Goal: Transaction & Acquisition: Download file/media

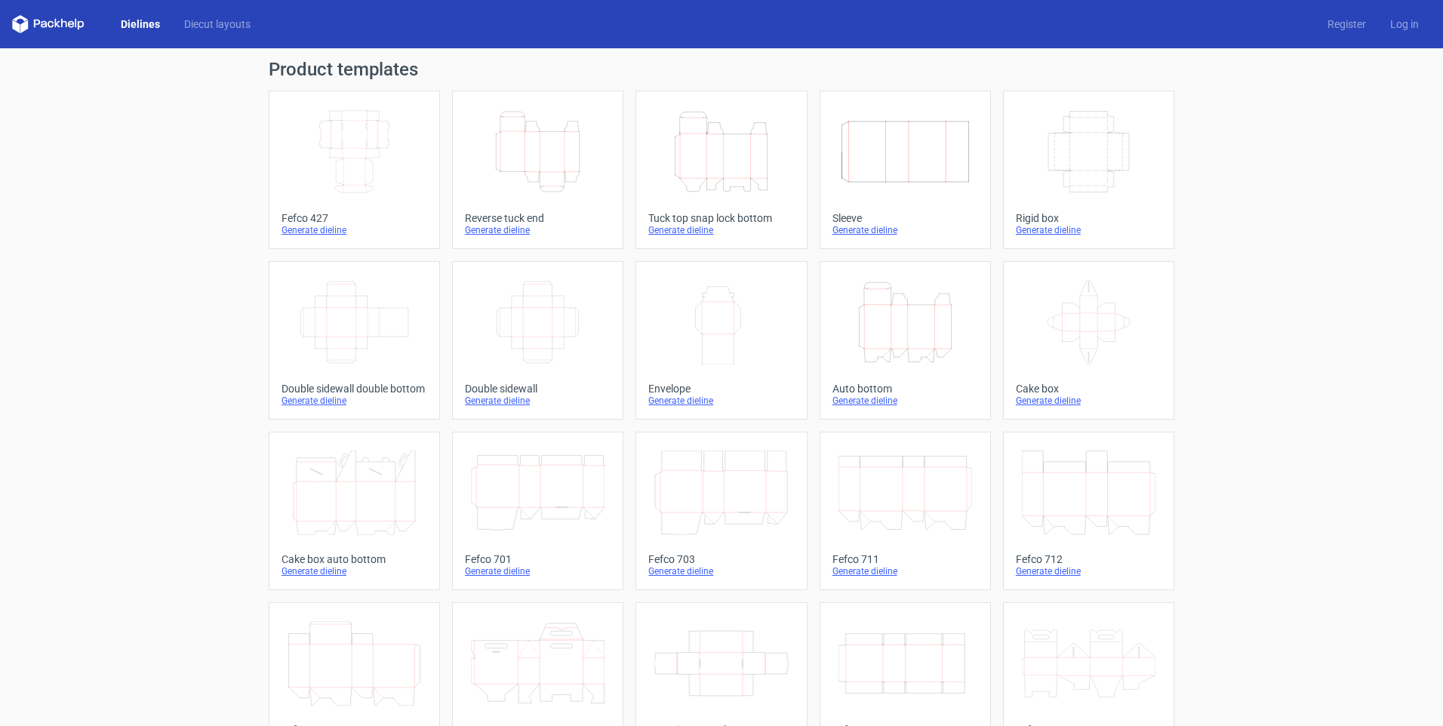
click at [535, 146] on icon "Height Depth Width" at bounding box center [538, 151] width 134 height 85
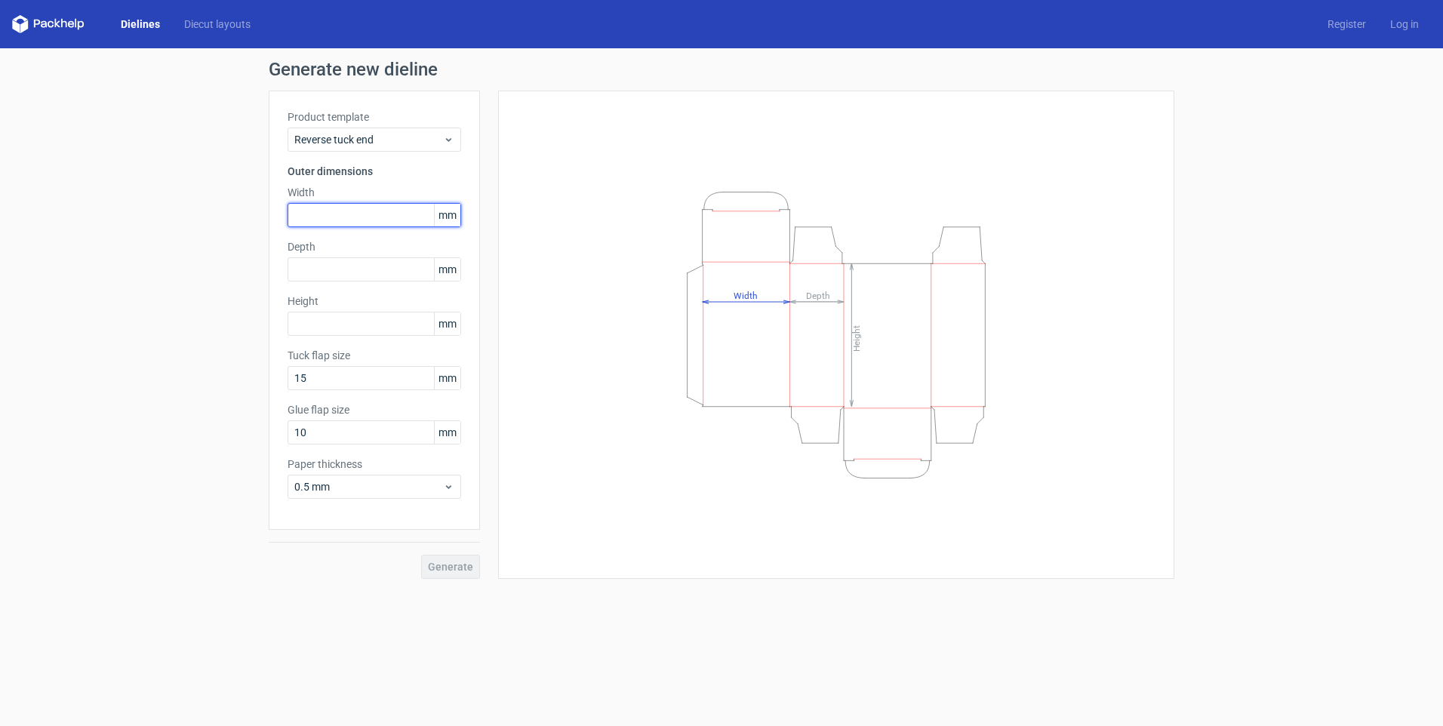
click at [353, 211] on input "text" at bounding box center [374, 215] width 174 height 24
type input "193"
click at [354, 268] on input "text" at bounding box center [374, 269] width 174 height 24
type input "33"
click at [319, 319] on input "text" at bounding box center [374, 324] width 174 height 24
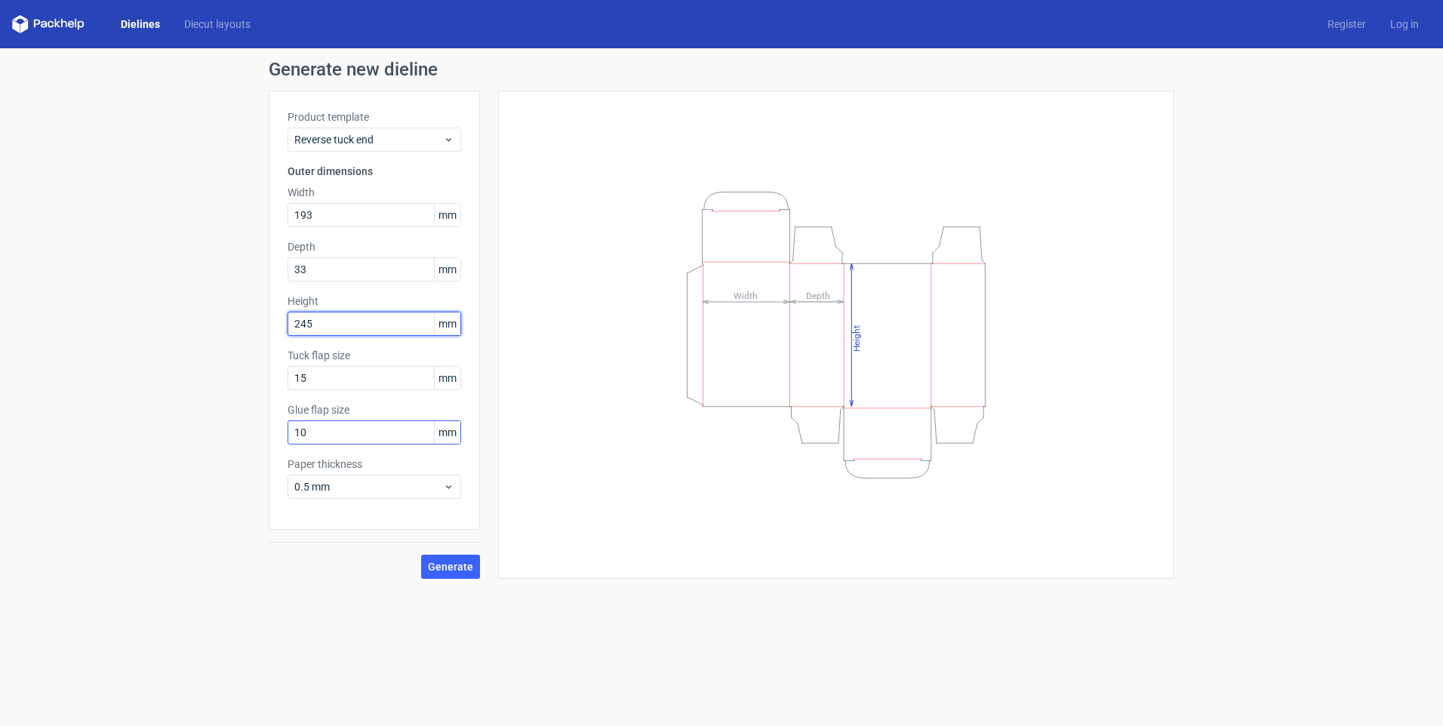
type input "245"
click at [285, 429] on div "Product template Reverse tuck end Outer dimensions Width 193 mm Depth 33 mm Hei…" at bounding box center [374, 310] width 211 height 439
type input "14"
click at [449, 570] on span "Generate" at bounding box center [450, 566] width 45 height 11
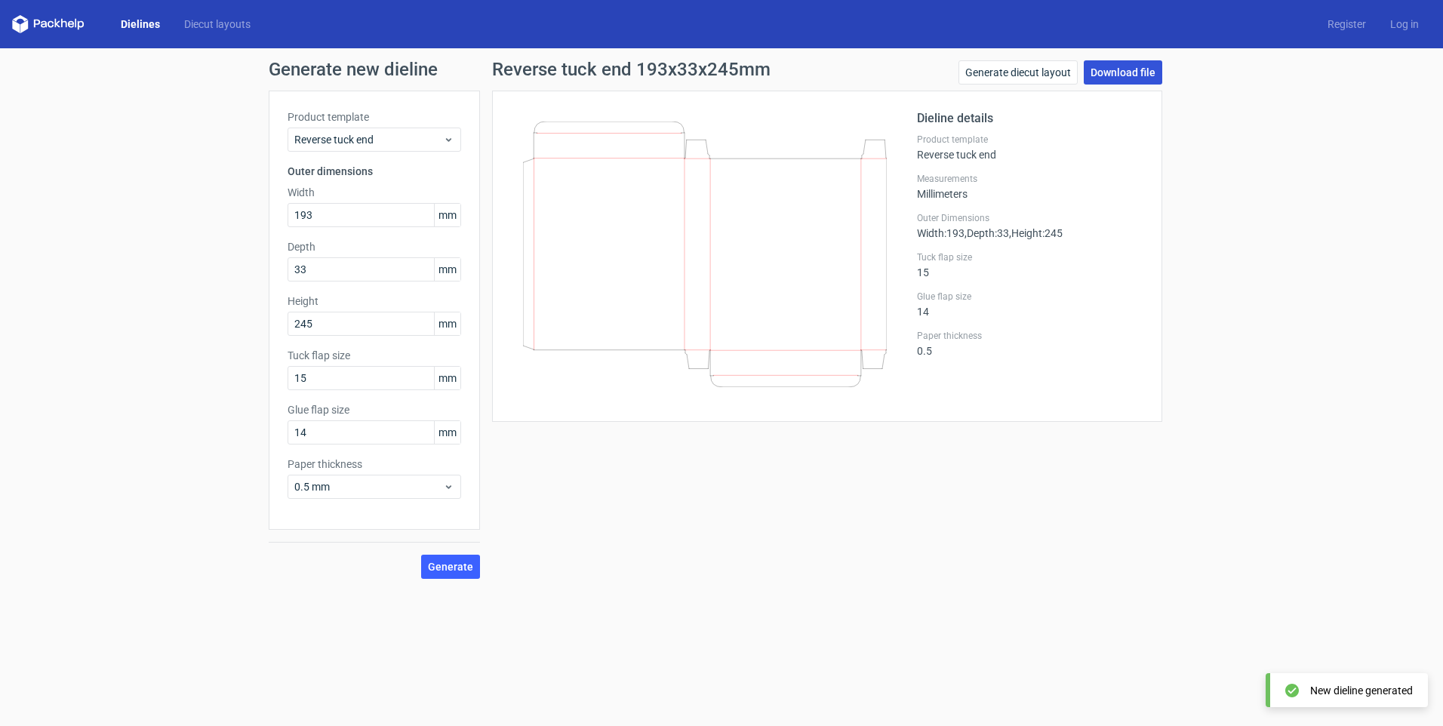
click at [1113, 73] on link "Download file" at bounding box center [1122, 72] width 78 height 24
drag, startPoint x: 331, startPoint y: 211, endPoint x: 217, endPoint y: 205, distance: 114.8
click at [219, 204] on div "Generate new dieline Product template Reverse tuck end Outer dimensions Width 1…" at bounding box center [721, 319] width 1443 height 542
type input "202"
click at [337, 266] on input "33" at bounding box center [374, 269] width 174 height 24
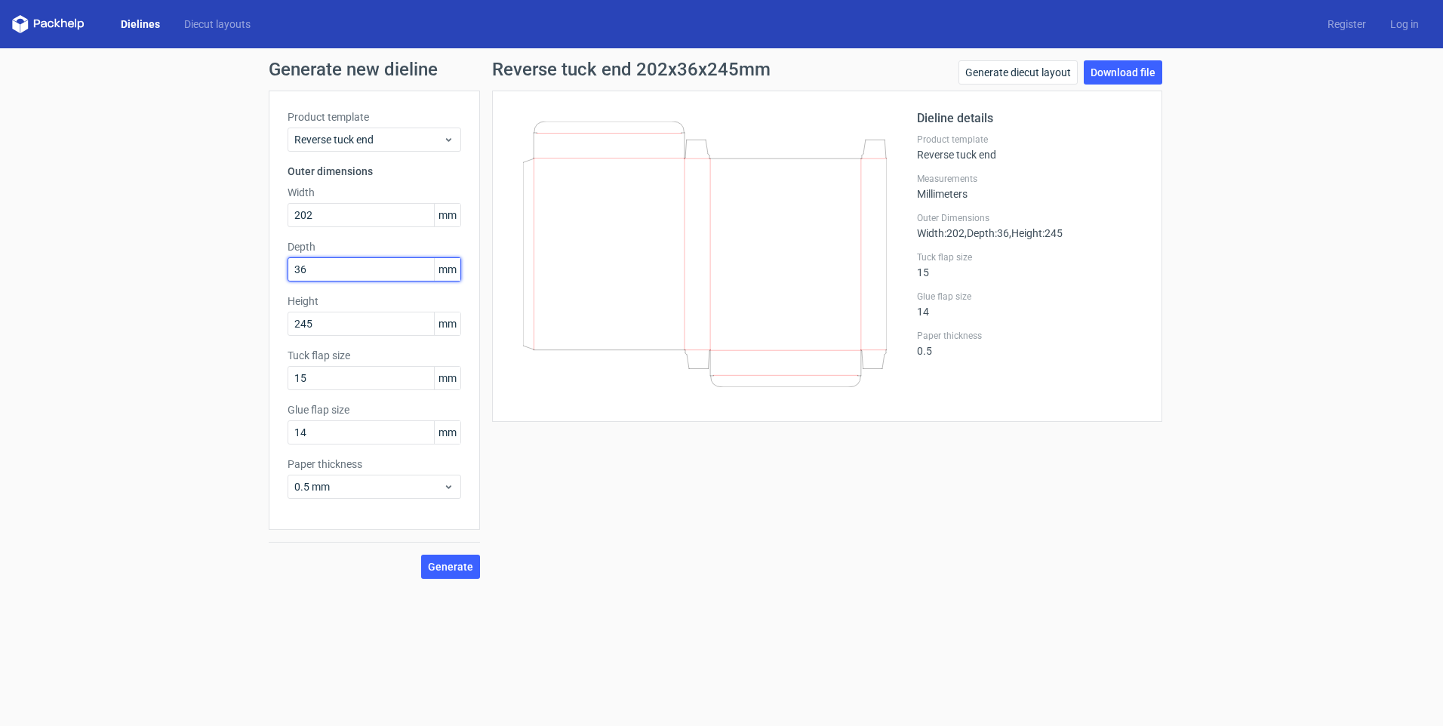
type input "36"
drag, startPoint x: 312, startPoint y: 322, endPoint x: 283, endPoint y: 319, distance: 28.8
click at [283, 319] on div "Product template Reverse tuck end Outer dimensions Width 202 mm Depth 36 mm Hei…" at bounding box center [374, 310] width 211 height 439
type input "268"
click at [455, 561] on span "Generate" at bounding box center [450, 566] width 45 height 11
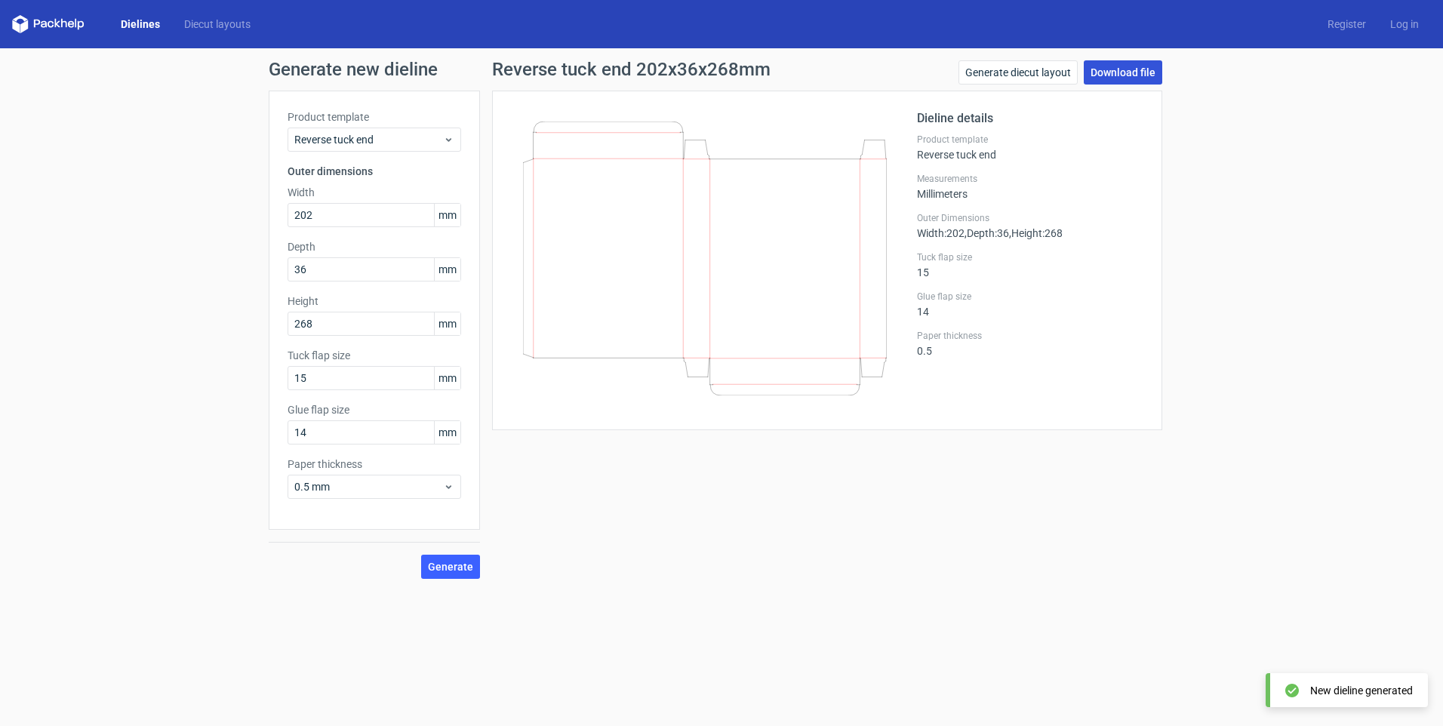
click at [1107, 78] on link "Download file" at bounding box center [1122, 72] width 78 height 24
drag, startPoint x: 1261, startPoint y: 306, endPoint x: 1251, endPoint y: 303, distance: 10.3
click at [1259, 306] on div "Generate new dieline Product template Reverse tuck end Outer dimensions Width 2…" at bounding box center [721, 319] width 1443 height 542
